Goal: Task Accomplishment & Management: Use online tool/utility

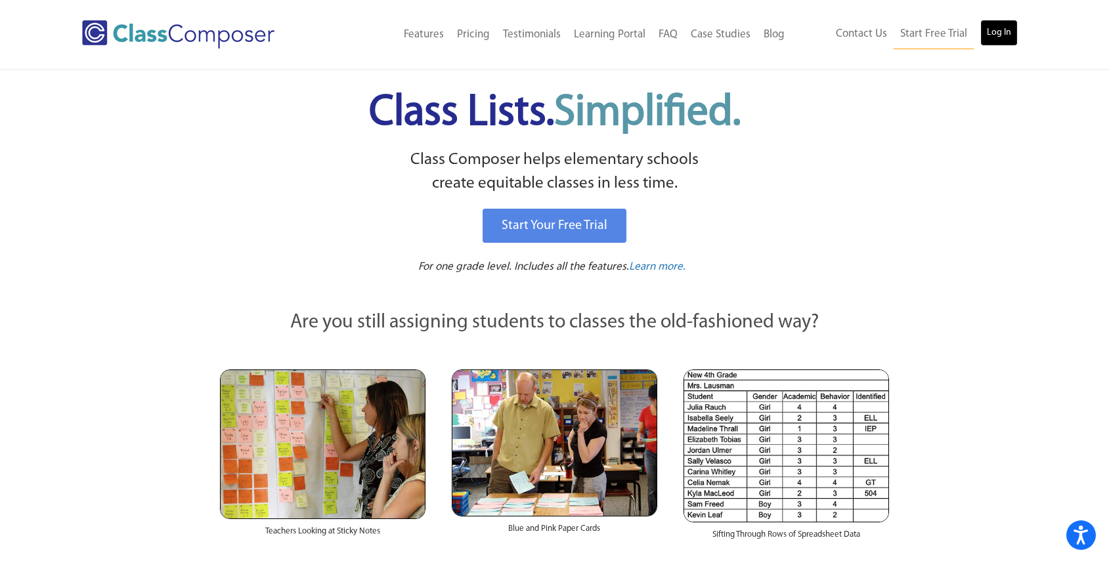
click at [1000, 37] on link "Log In" at bounding box center [998, 33] width 37 height 26
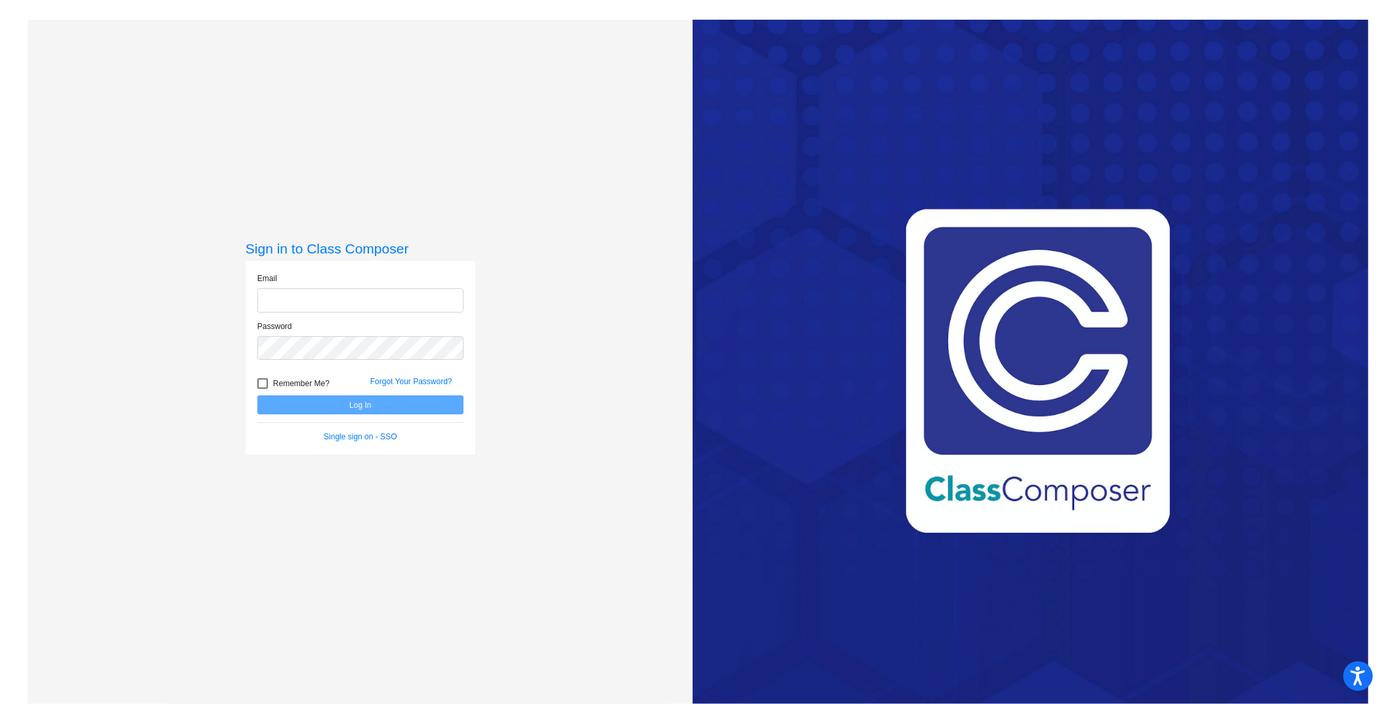
click at [299, 309] on input "email" at bounding box center [360, 300] width 206 height 24
type input "kcriss@ahisd.net"
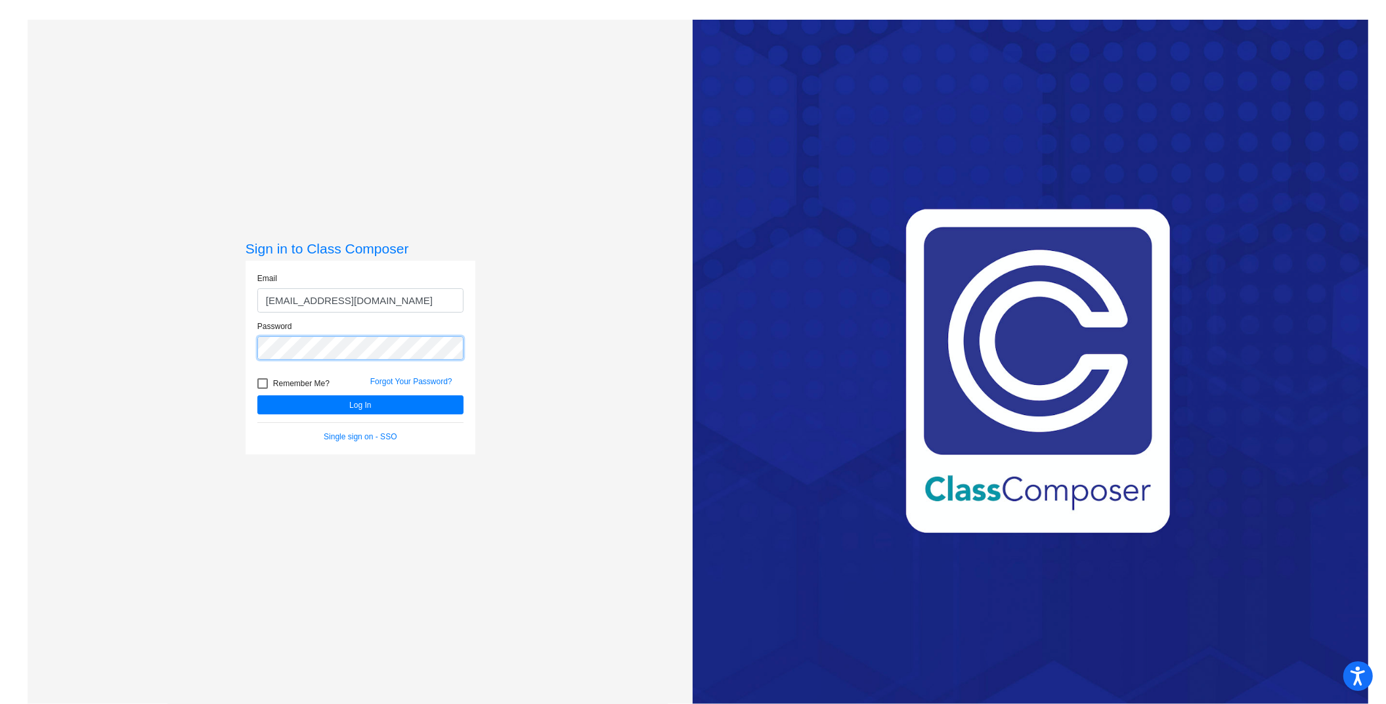
click at [257, 395] on button "Log In" at bounding box center [360, 404] width 206 height 19
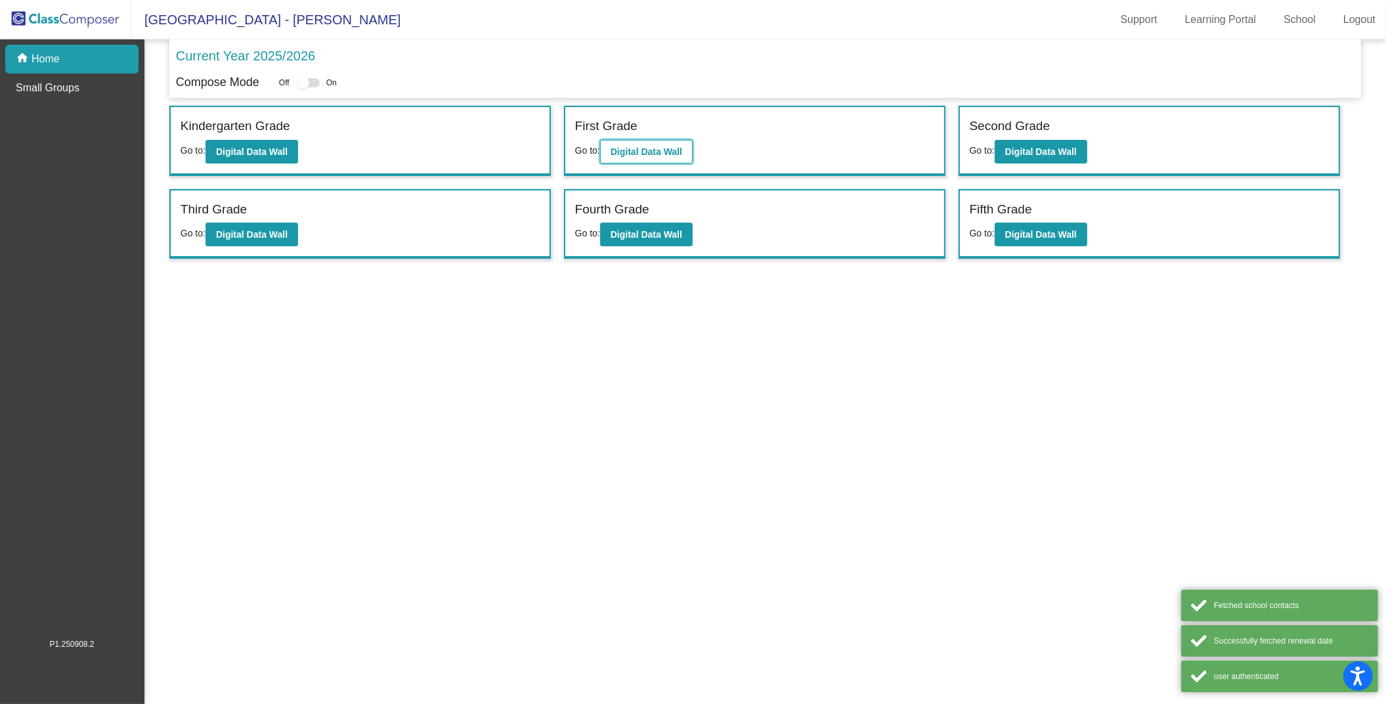
click at [671, 146] on b "Digital Data Wall" at bounding box center [646, 151] width 72 height 11
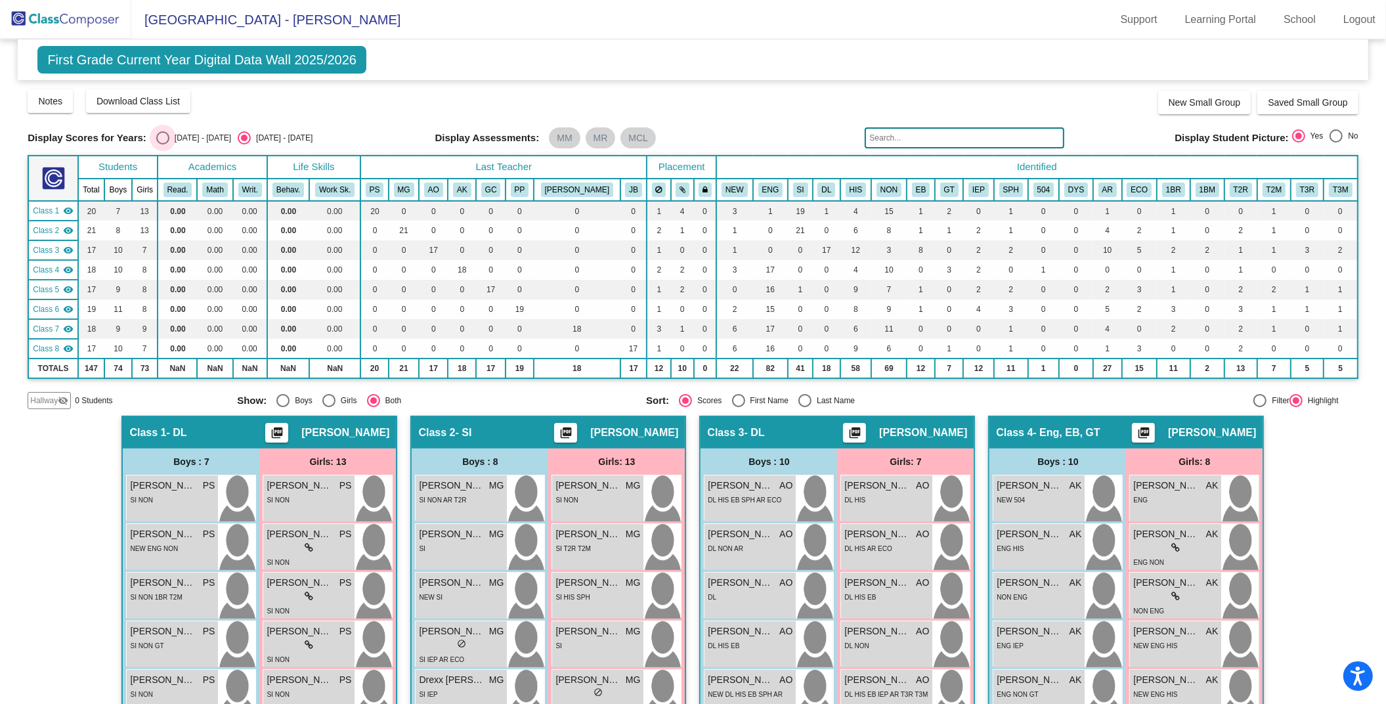
click at [176, 133] on div "2024 - 2025" at bounding box center [200, 138] width 62 height 12
click at [163, 144] on input "2024 - 2025" at bounding box center [162, 144] width 1 height 1
radio input "true"
